Goal: Use online tool/utility: Utilize a website feature to perform a specific function

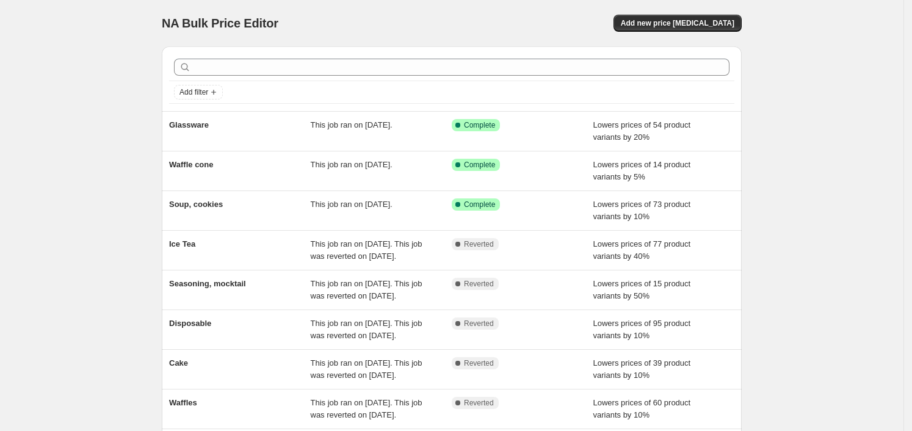
click at [387, 15] on div "NA Bulk Price Editor" at bounding box center [301, 23] width 279 height 17
click at [682, 18] on button "Add new price [MEDICAL_DATA]" at bounding box center [678, 23] width 128 height 17
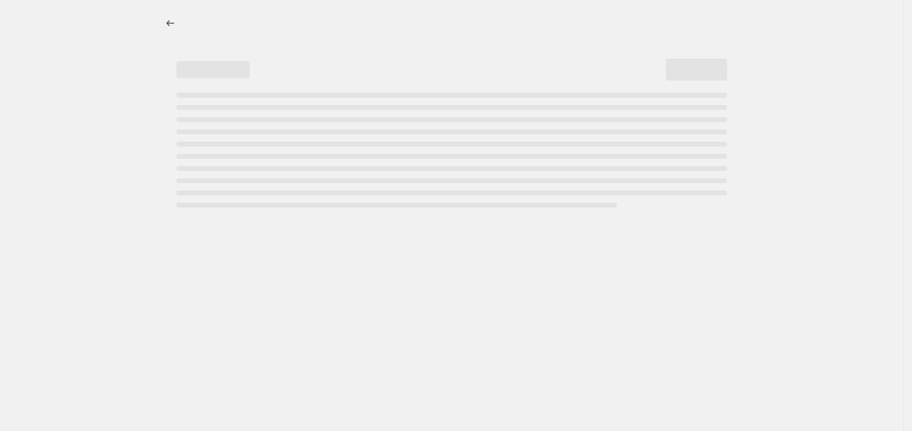
select select "percentage"
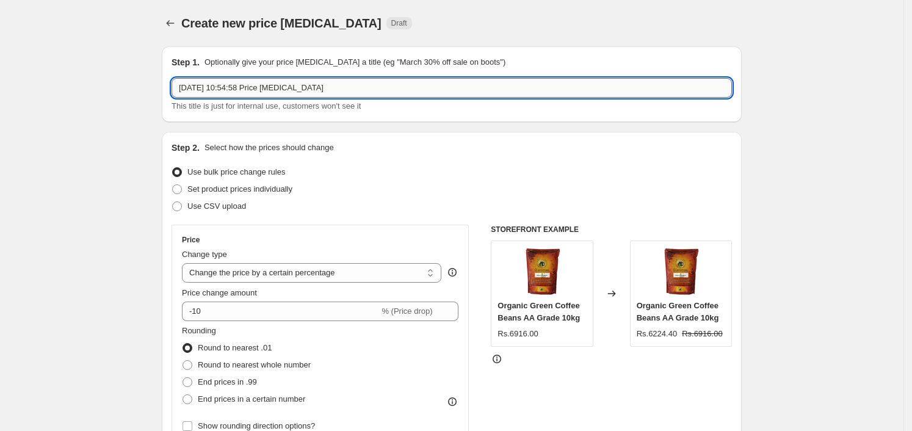
click at [349, 89] on input "[DATE] 10:54:58 Price [MEDICAL_DATA]" at bounding box center [452, 88] width 561 height 20
